Goal: Task Accomplishment & Management: Complete application form

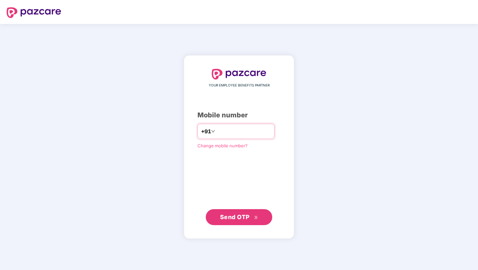
click at [231, 130] on input "number" at bounding box center [243, 131] width 54 height 11
type input "**********"
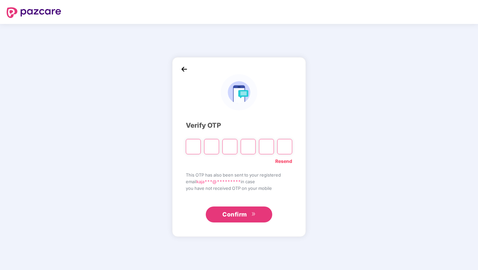
paste input "*"
type input "*"
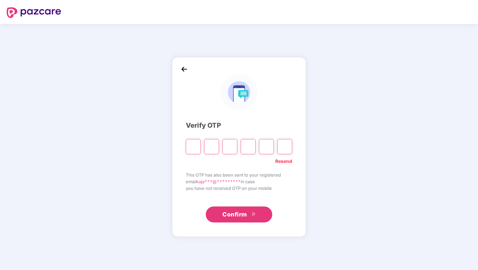
type input "*"
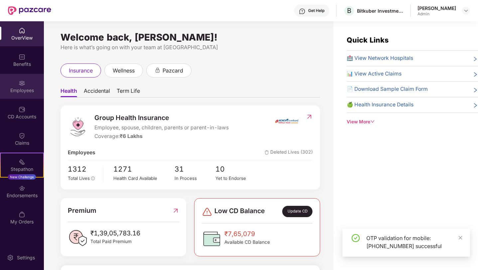
click at [16, 90] on div "Employees" at bounding box center [22, 90] width 44 height 7
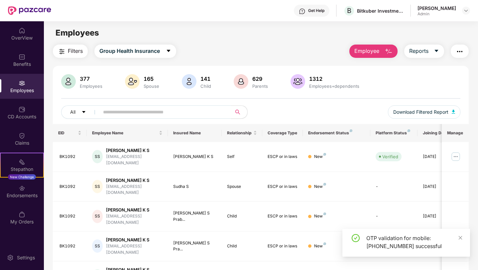
click at [381, 52] on button "Employee" at bounding box center [373, 51] width 48 height 13
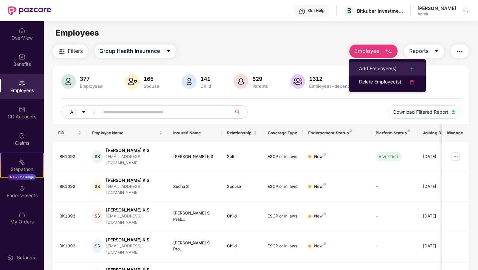
click at [376, 65] on div "Add Employee(s)" at bounding box center [378, 69] width 38 height 8
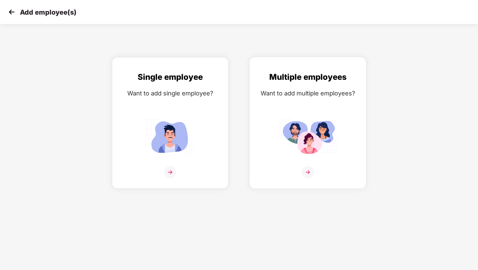
click at [311, 172] on img at bounding box center [308, 172] width 12 height 12
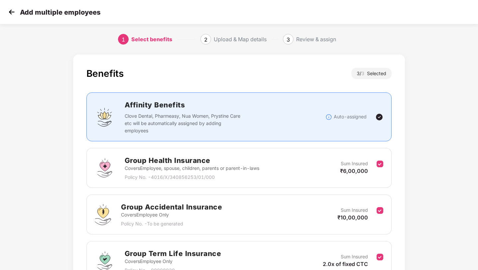
scroll to position [68, 0]
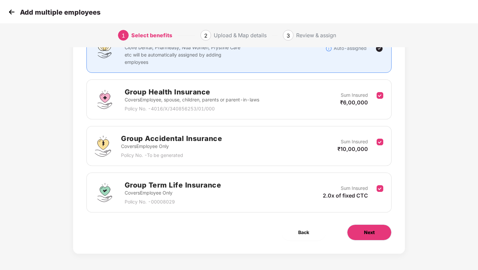
click at [364, 227] on button "Next" at bounding box center [369, 232] width 45 height 16
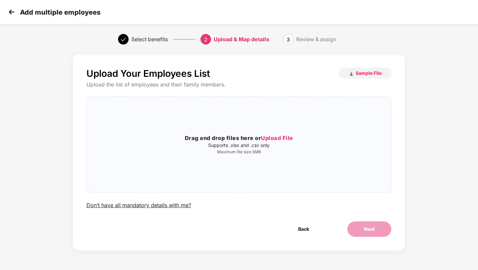
scroll to position [0, 0]
click at [282, 140] on span "Upload File" at bounding box center [277, 138] width 32 height 7
click at [369, 77] on button "Sample File" at bounding box center [364, 73] width 53 height 11
click at [285, 137] on span "Upload File" at bounding box center [277, 138] width 32 height 7
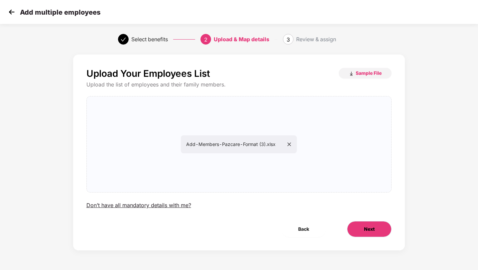
click at [376, 235] on button "Next" at bounding box center [369, 229] width 45 height 16
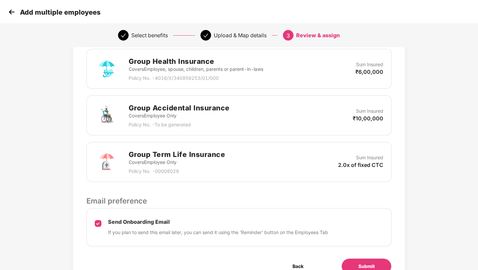
scroll to position [201, 0]
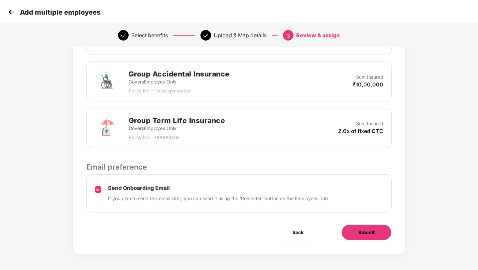
click at [355, 229] on button "Submit" at bounding box center [366, 232] width 50 height 16
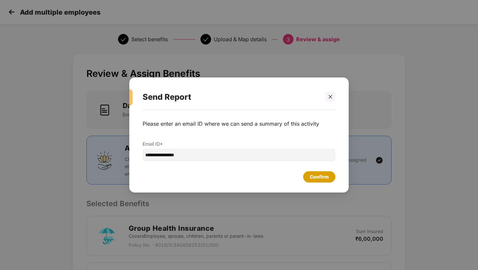
click at [313, 175] on div "Confirm" at bounding box center [319, 176] width 19 height 7
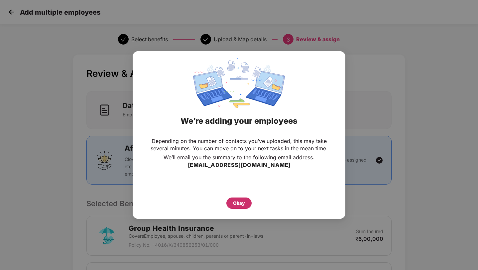
click at [236, 205] on div "Okay" at bounding box center [239, 202] width 12 height 7
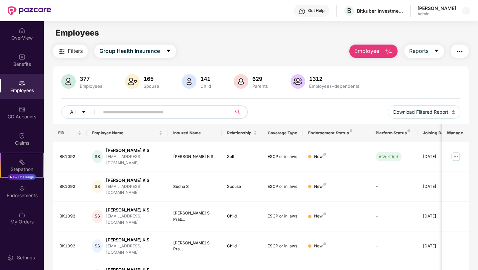
click at [368, 57] on button "Employee" at bounding box center [373, 51] width 48 height 13
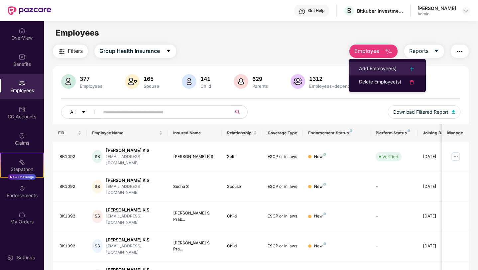
click at [371, 67] on div "Add Employee(s)" at bounding box center [378, 69] width 38 height 8
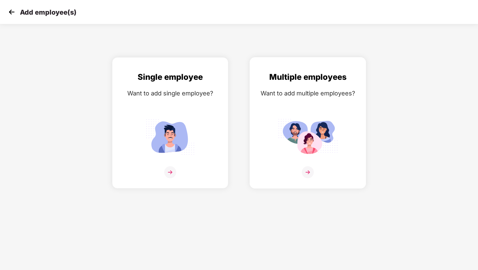
click at [299, 139] on img at bounding box center [308, 137] width 60 height 42
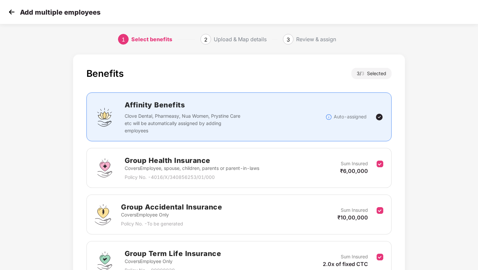
scroll to position [68, 0]
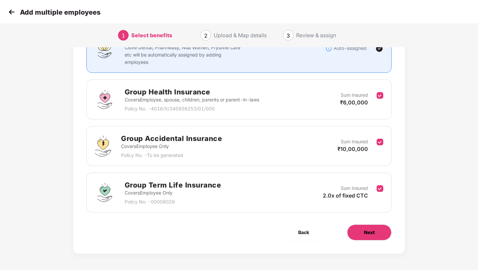
click at [366, 227] on button "Next" at bounding box center [369, 232] width 45 height 16
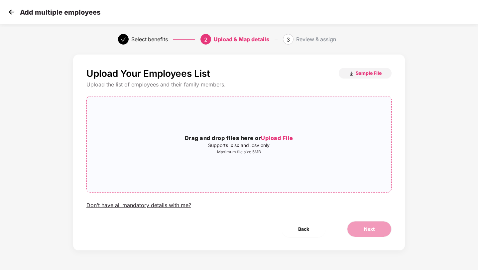
click at [270, 138] on span "Upload File" at bounding box center [277, 138] width 32 height 7
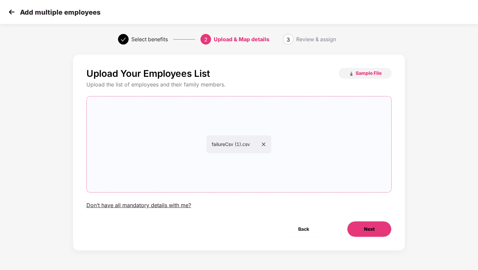
click at [359, 233] on button "Next" at bounding box center [369, 229] width 45 height 16
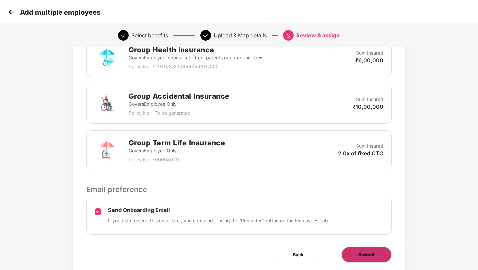
scroll to position [201, 0]
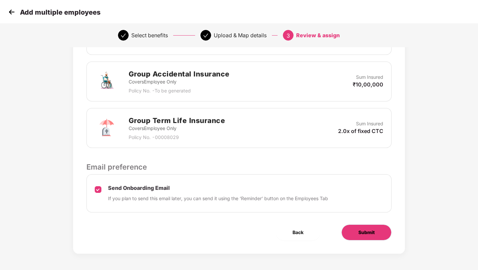
click at [354, 226] on button "Submit" at bounding box center [366, 232] width 50 height 16
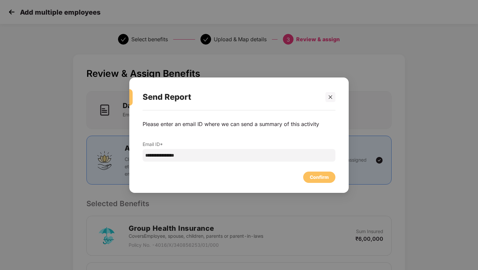
scroll to position [0, 0]
click at [316, 174] on div "Confirm" at bounding box center [319, 176] width 19 height 7
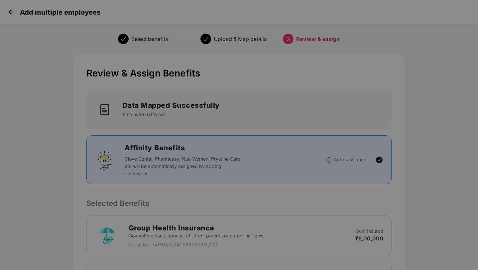
scroll to position [0, 0]
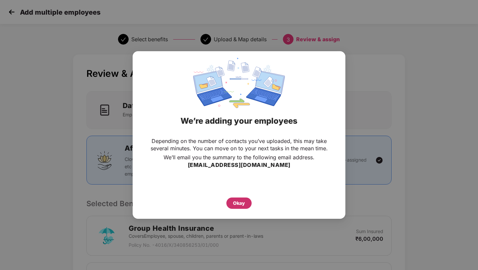
click at [237, 206] on div "Okay" at bounding box center [239, 202] width 12 height 7
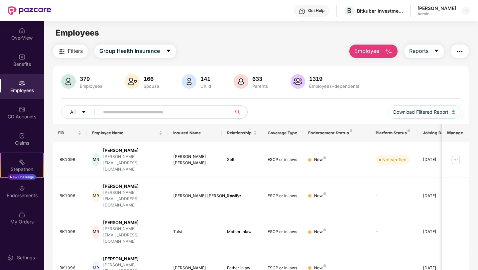
click at [364, 55] on button "Employee" at bounding box center [373, 51] width 48 height 13
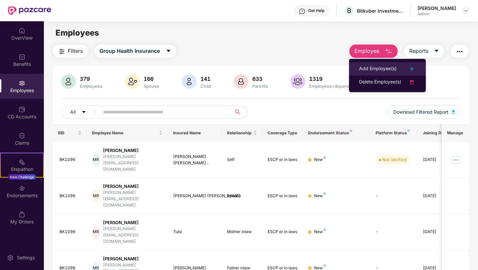
click at [377, 69] on div "Add Employee(s)" at bounding box center [378, 69] width 38 height 8
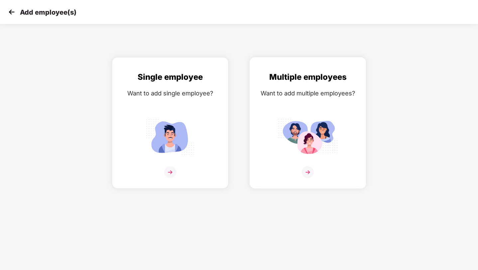
click at [313, 152] on img at bounding box center [308, 137] width 60 height 42
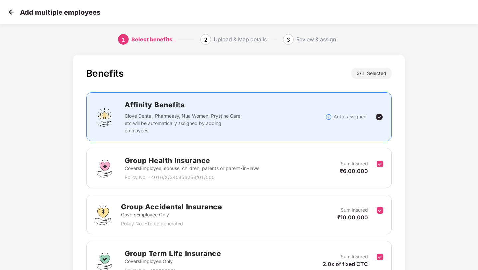
scroll to position [68, 0]
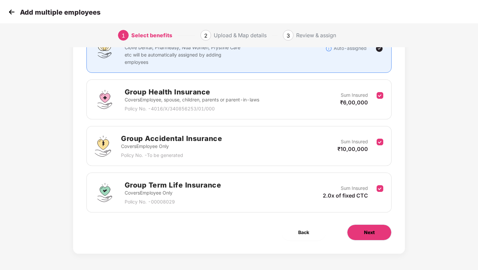
click at [374, 233] on span "Next" at bounding box center [369, 232] width 11 height 7
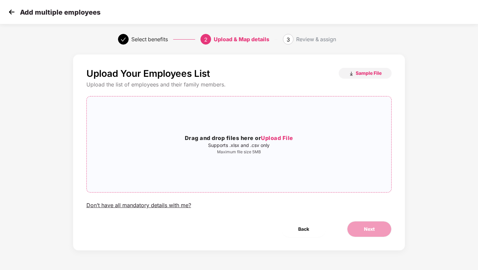
click at [291, 147] on p "Supports .xlsx and .csv only" at bounding box center [239, 144] width 305 height 5
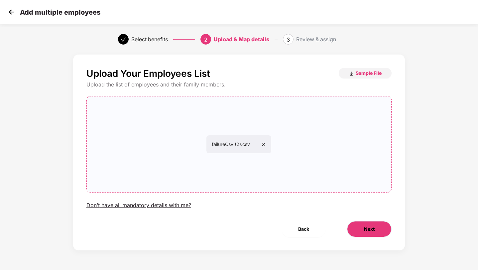
click at [370, 227] on span "Next" at bounding box center [369, 228] width 11 height 7
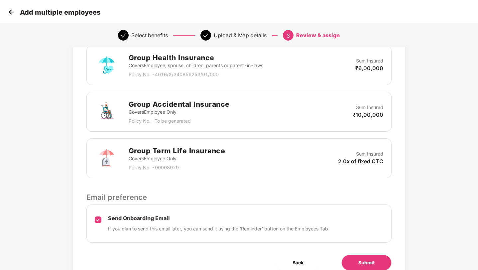
scroll to position [201, 0]
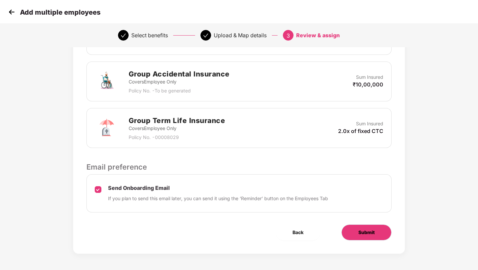
click at [372, 234] on span "Submit" at bounding box center [366, 232] width 16 height 7
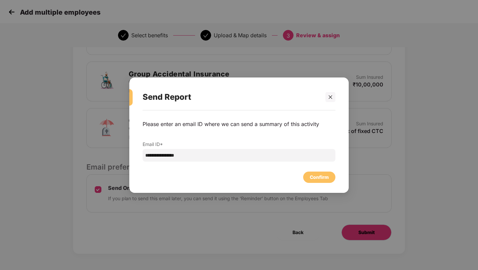
scroll to position [0, 0]
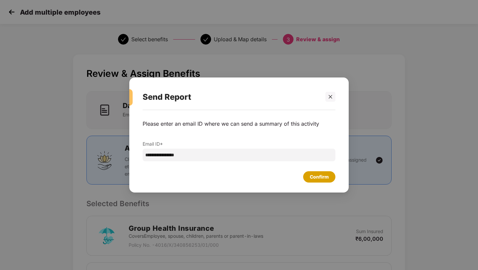
click at [326, 174] on div "Confirm" at bounding box center [319, 176] width 19 height 7
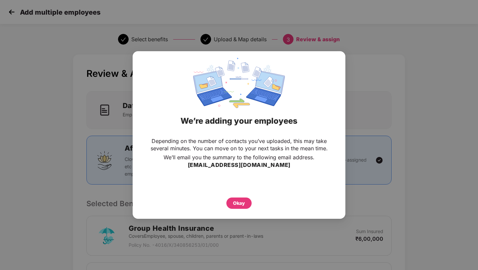
click at [244, 195] on div "Okay" at bounding box center [239, 201] width 186 height 15
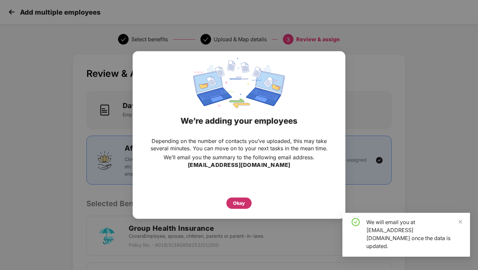
click at [240, 202] on div "Okay" at bounding box center [239, 202] width 12 height 7
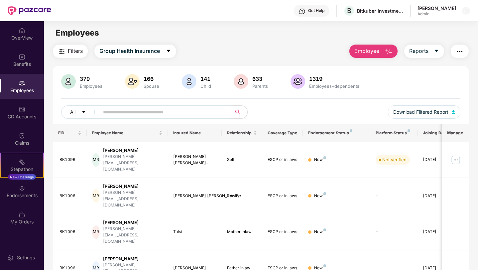
click at [369, 49] on span "Employee" at bounding box center [366, 51] width 25 height 8
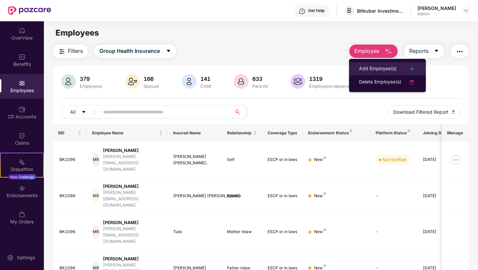
click at [395, 69] on div "Add Employee(s)" at bounding box center [378, 69] width 38 height 8
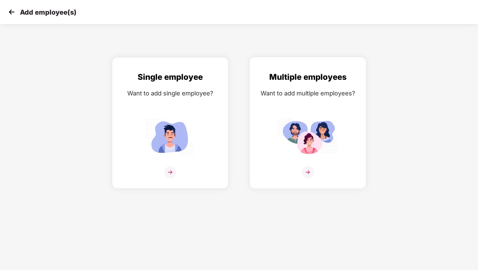
click at [319, 166] on div "Multiple employees Want to add multiple employees?" at bounding box center [307, 129] width 102 height 116
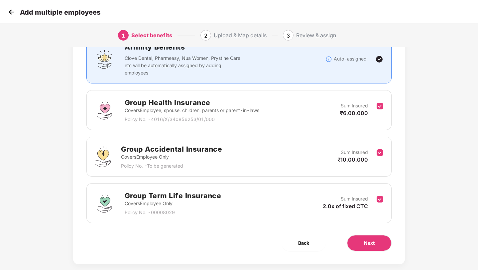
scroll to position [68, 0]
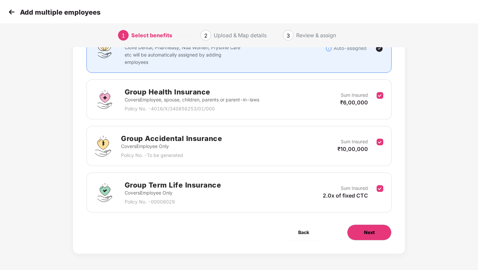
click at [367, 234] on span "Next" at bounding box center [369, 232] width 11 height 7
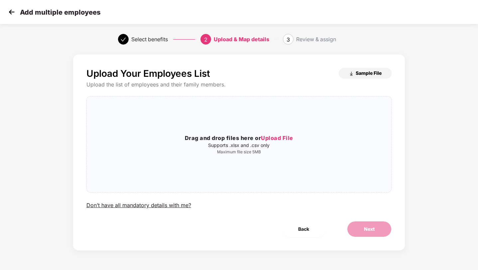
click at [365, 75] on span "Sample File" at bounding box center [368, 73] width 26 height 6
click at [278, 136] on span "Upload File" at bounding box center [277, 138] width 32 height 7
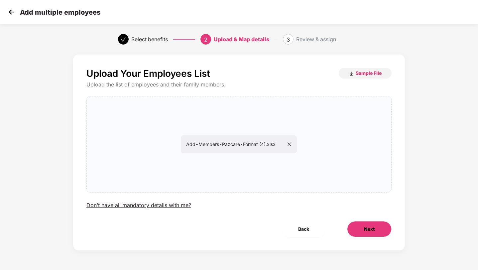
click at [365, 230] on span "Next" at bounding box center [369, 228] width 11 height 7
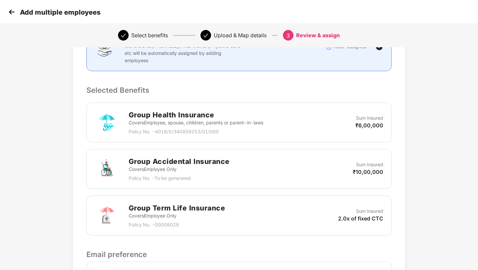
scroll to position [201, 0]
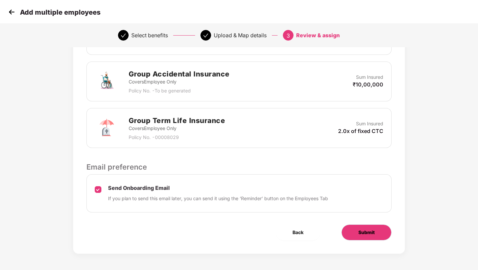
click at [359, 235] on span "Submit" at bounding box center [366, 232] width 16 height 7
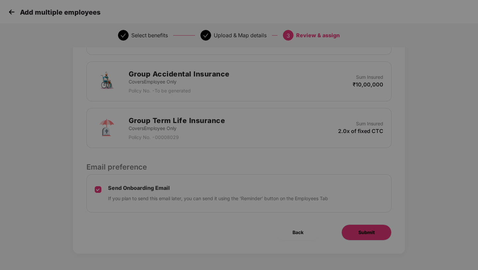
scroll to position [0, 0]
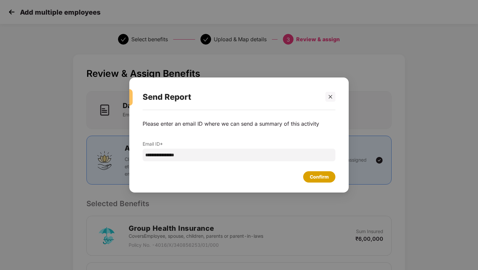
click at [311, 177] on div "Confirm" at bounding box center [319, 176] width 19 height 7
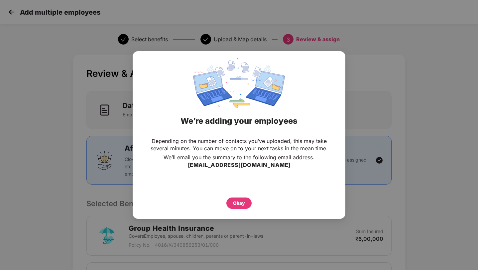
click at [248, 202] on div "Okay" at bounding box center [238, 202] width 25 height 11
